Goal: Transaction & Acquisition: Purchase product/service

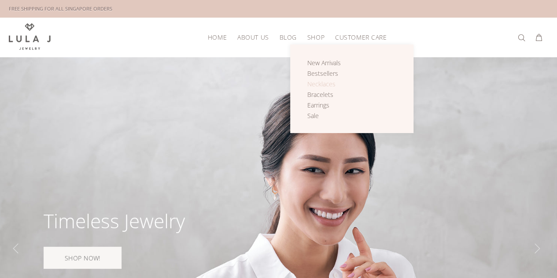
click at [326, 82] on span "Necklaces" at bounding box center [321, 84] width 28 height 8
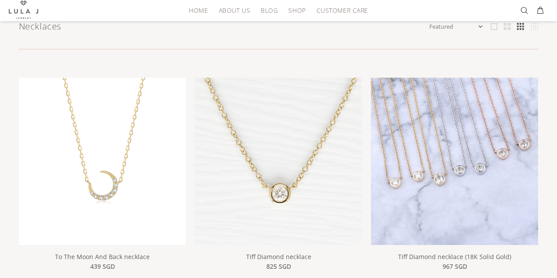
scroll to position [148, 0]
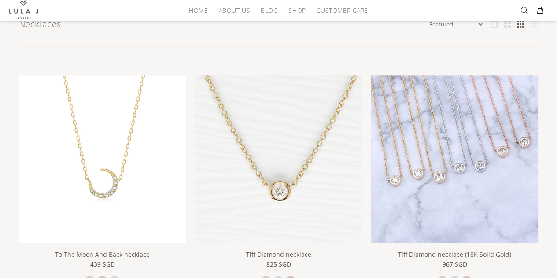
click at [505, 116] on img at bounding box center [454, 158] width 167 height 167
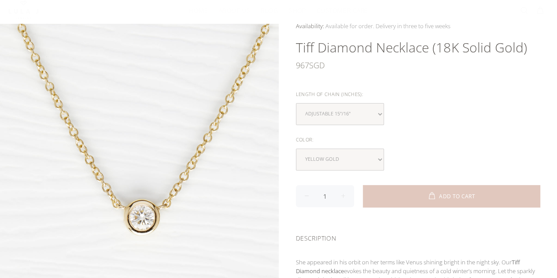
scroll to position [71, 0]
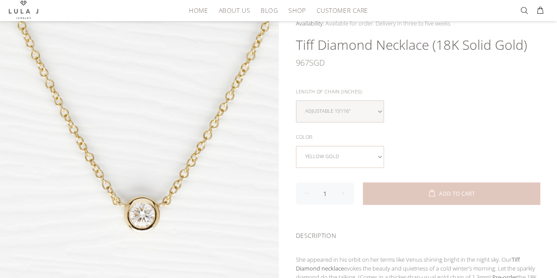
click at [380, 151] on select "yellow gold white gold rose gold" at bounding box center [340, 157] width 88 height 22
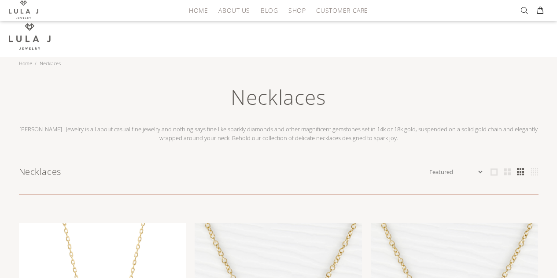
scroll to position [148, 0]
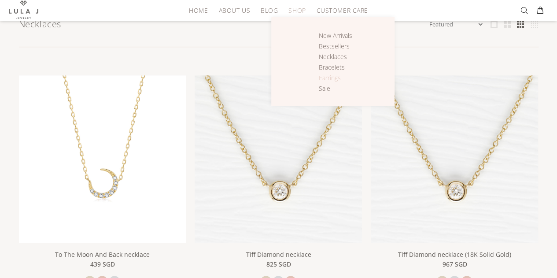
click at [324, 78] on span "Earrings" at bounding box center [330, 78] width 22 height 8
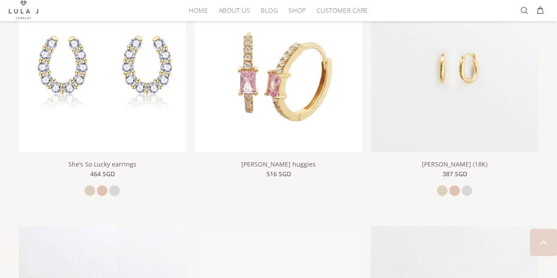
scroll to position [937, 0]
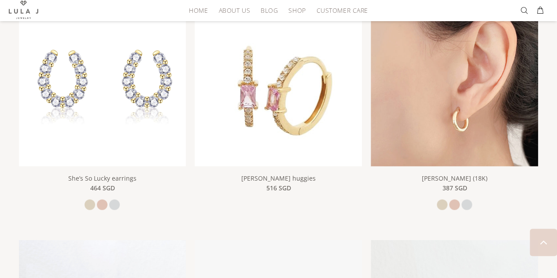
click at [471, 126] on img at bounding box center [454, 82] width 167 height 167
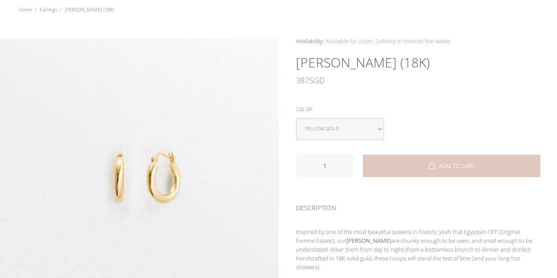
scroll to position [57, 0]
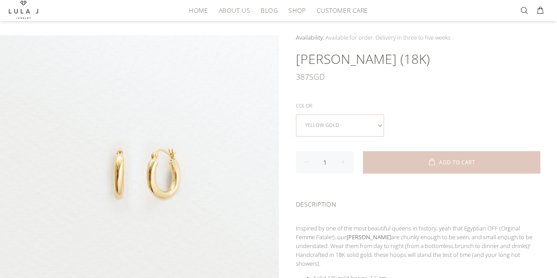
click at [378, 124] on select "yellow gold rose gold white gold" at bounding box center [340, 125] width 88 height 22
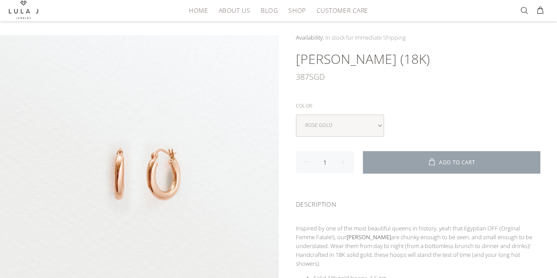
click at [413, 158] on button "ADD TO CART" at bounding box center [451, 162] width 177 height 22
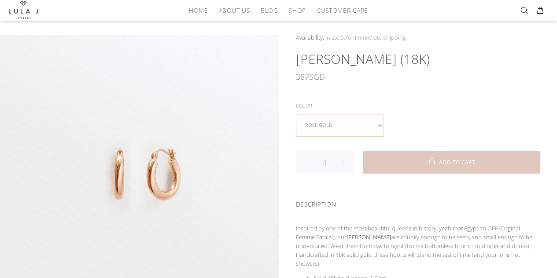
click at [377, 124] on select "yellow gold rose gold white gold" at bounding box center [340, 125] width 88 height 22
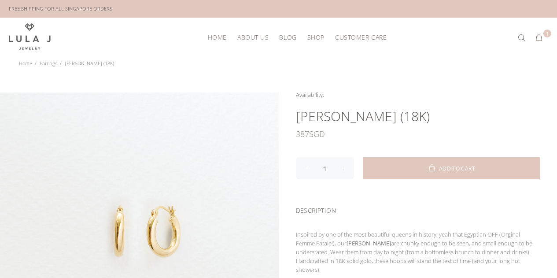
scroll to position [57, 0]
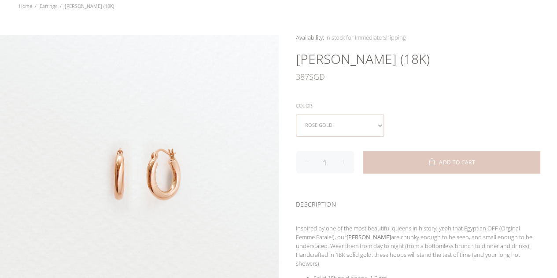
click at [379, 123] on select "yellow gold rose gold white gold" at bounding box center [340, 125] width 88 height 22
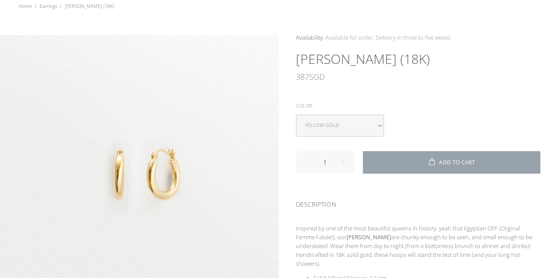
click at [418, 157] on button "ADD TO CART" at bounding box center [451, 162] width 177 height 22
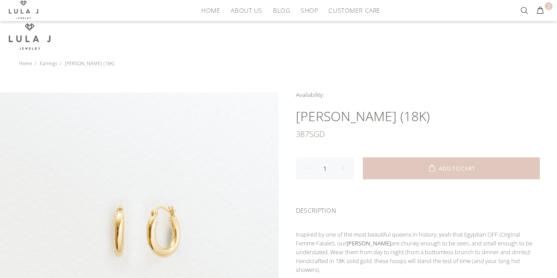
scroll to position [57, 0]
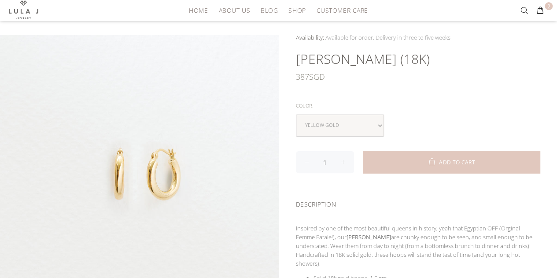
click at [392, 95] on div "Availability: In stock for Immediate Shipping Many In stock for Immediate Shipp…" at bounding box center [418, 223] width 279 height 380
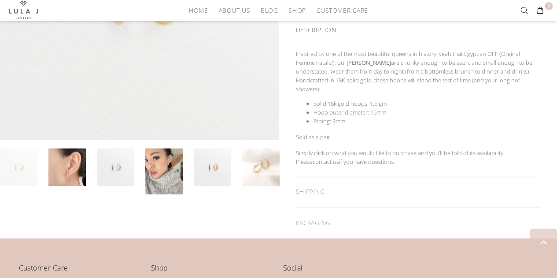
scroll to position [232, 0]
